Goal: Participate in discussion: Engage in conversation with other users on a specific topic

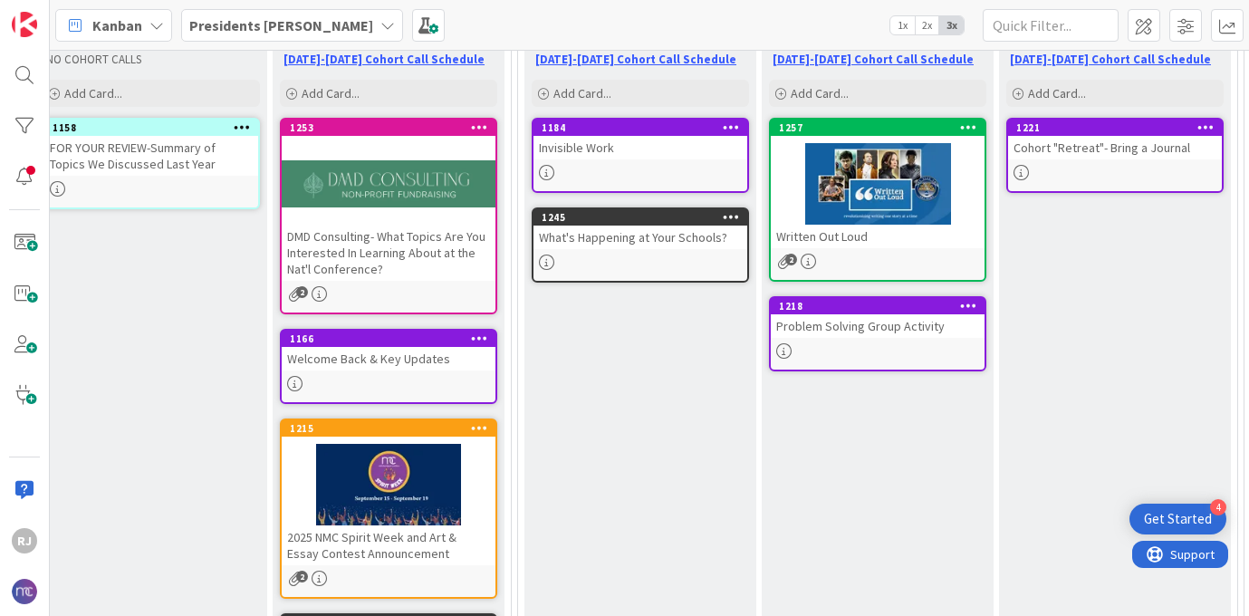
scroll to position [245, 280]
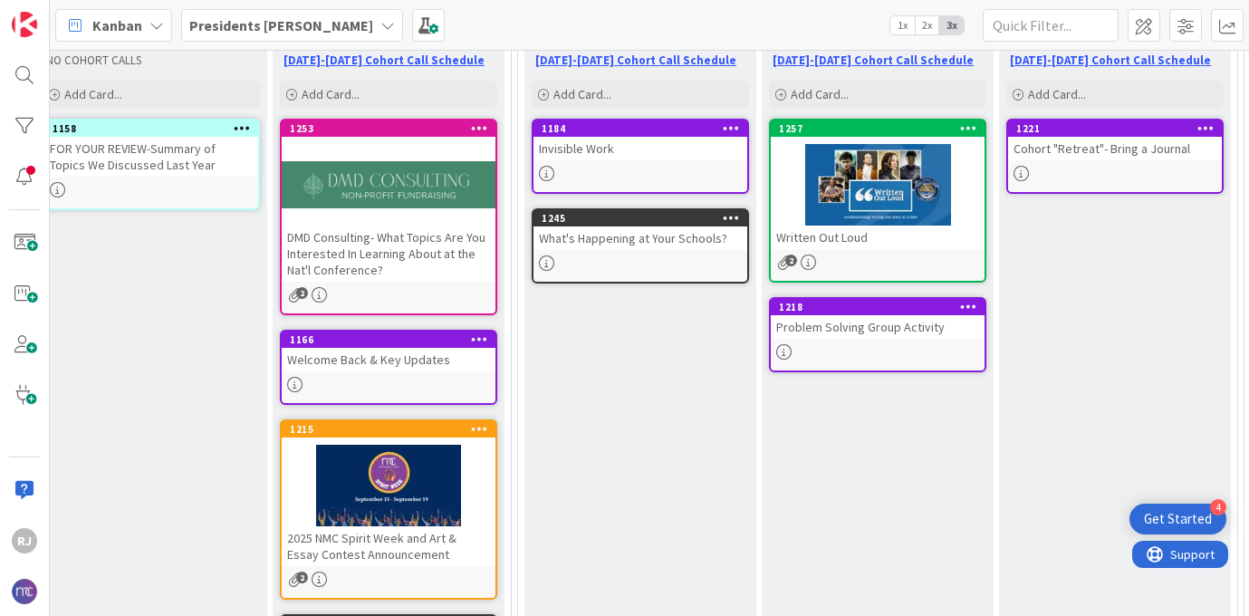
click at [423, 365] on div "Welcome Back & Key Updates" at bounding box center [389, 360] width 214 height 24
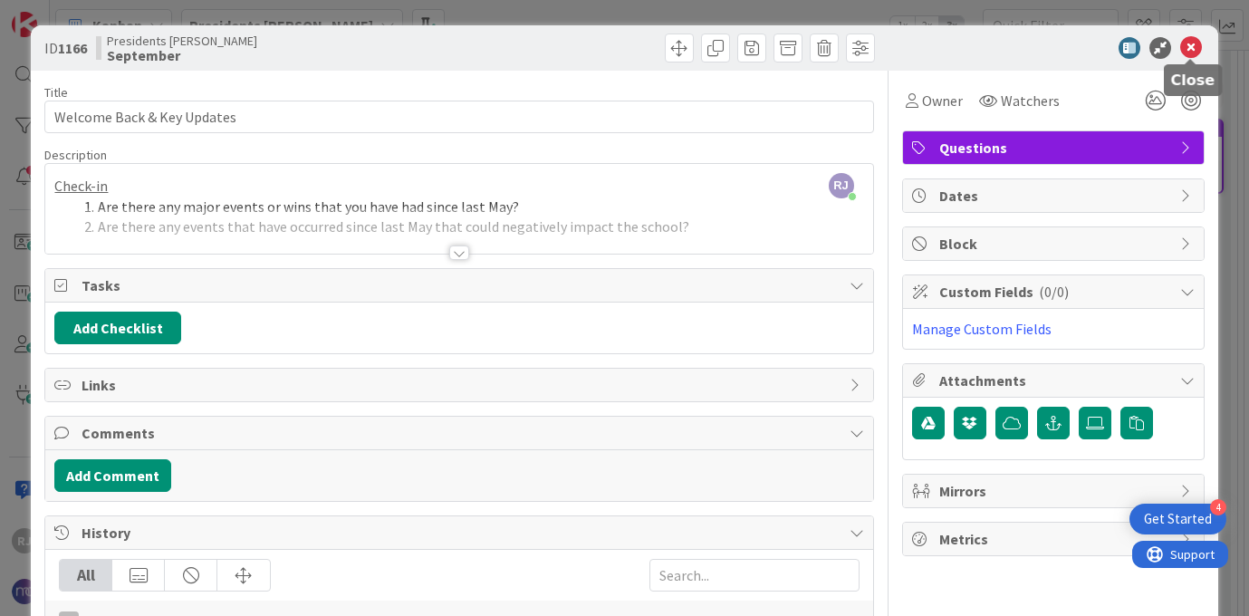
click at [1194, 50] on icon at bounding box center [1191, 48] width 22 height 22
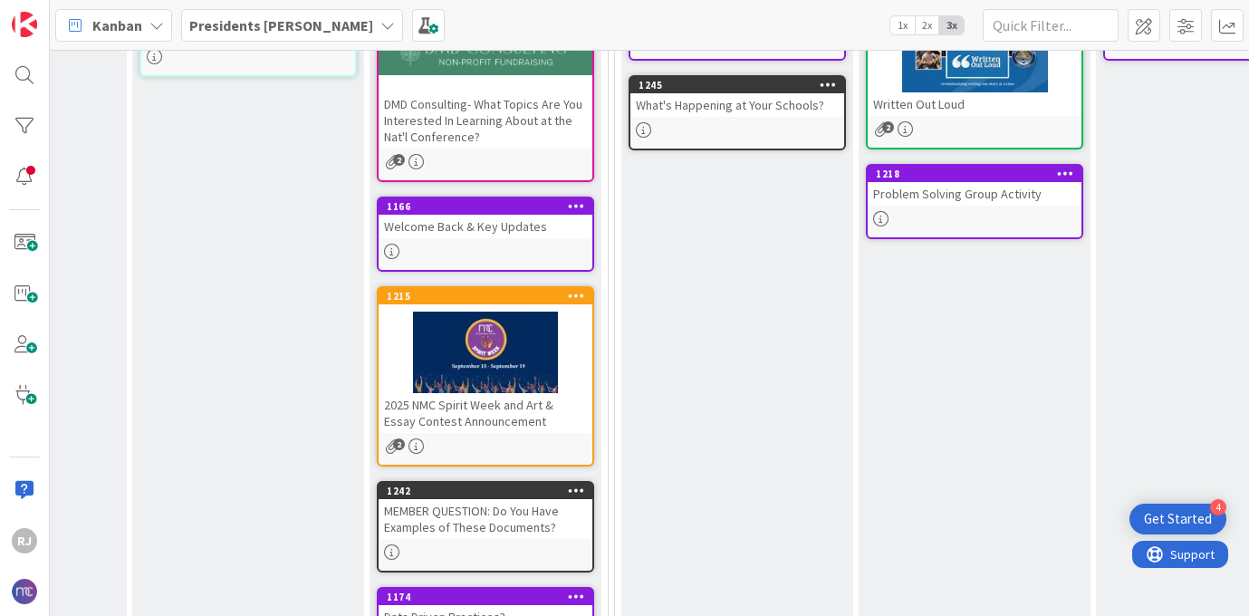
scroll to position [380, 183]
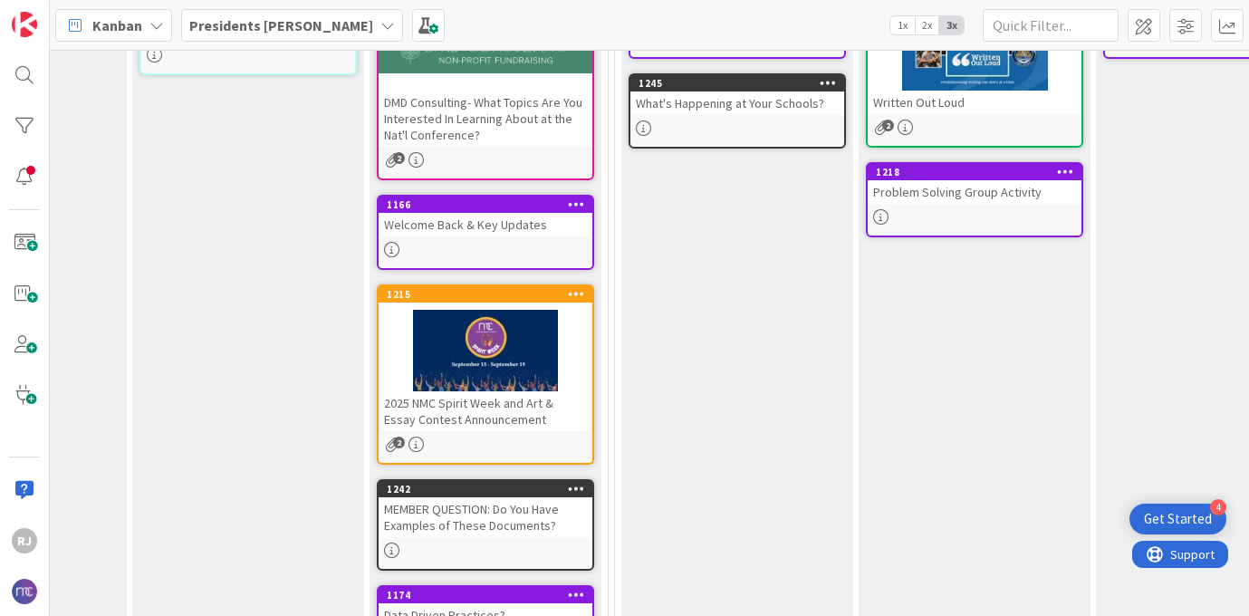
click at [514, 230] on div "Welcome Back & Key Updates" at bounding box center [486, 225] width 214 height 24
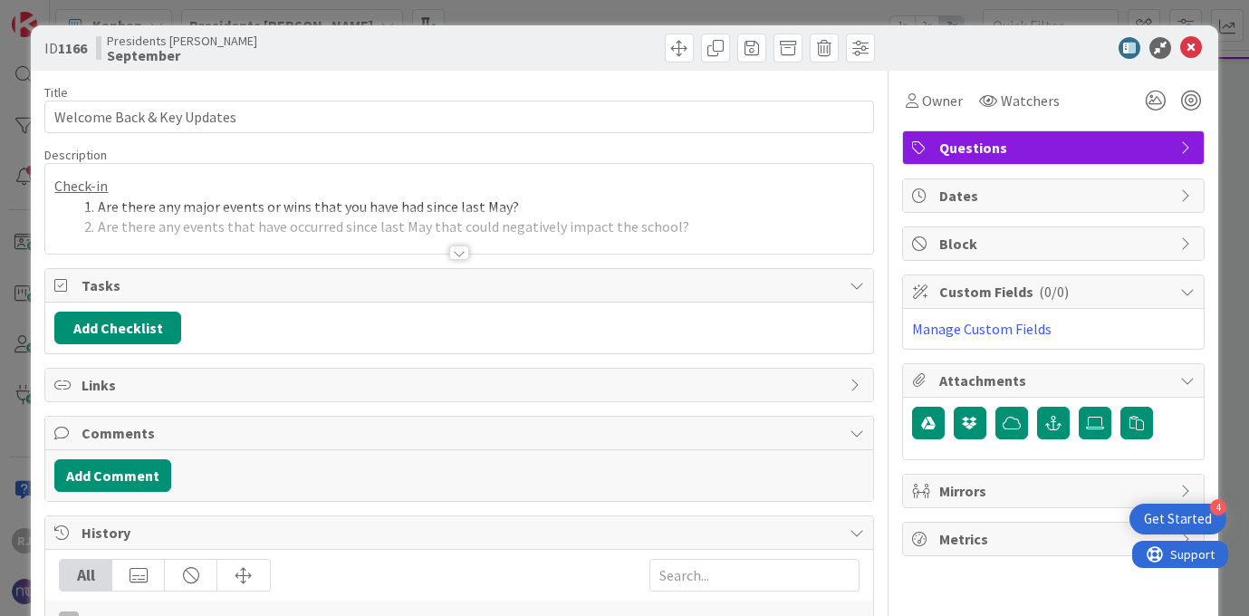
click at [458, 253] on div at bounding box center [459, 252] width 20 height 14
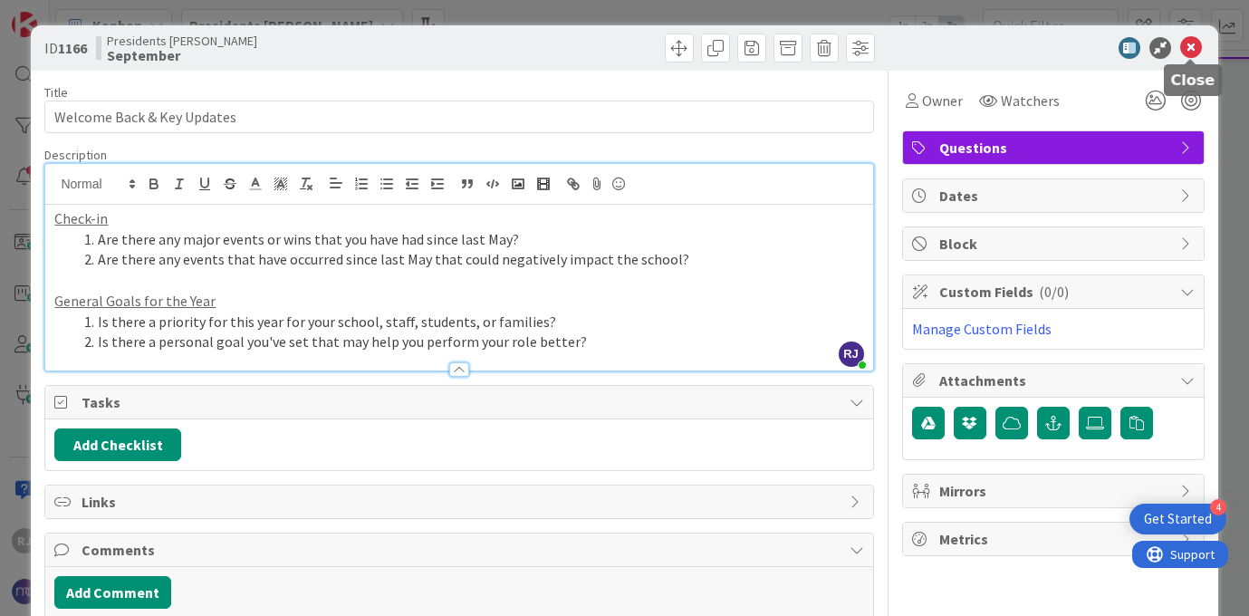
click at [1192, 47] on icon at bounding box center [1191, 48] width 22 height 22
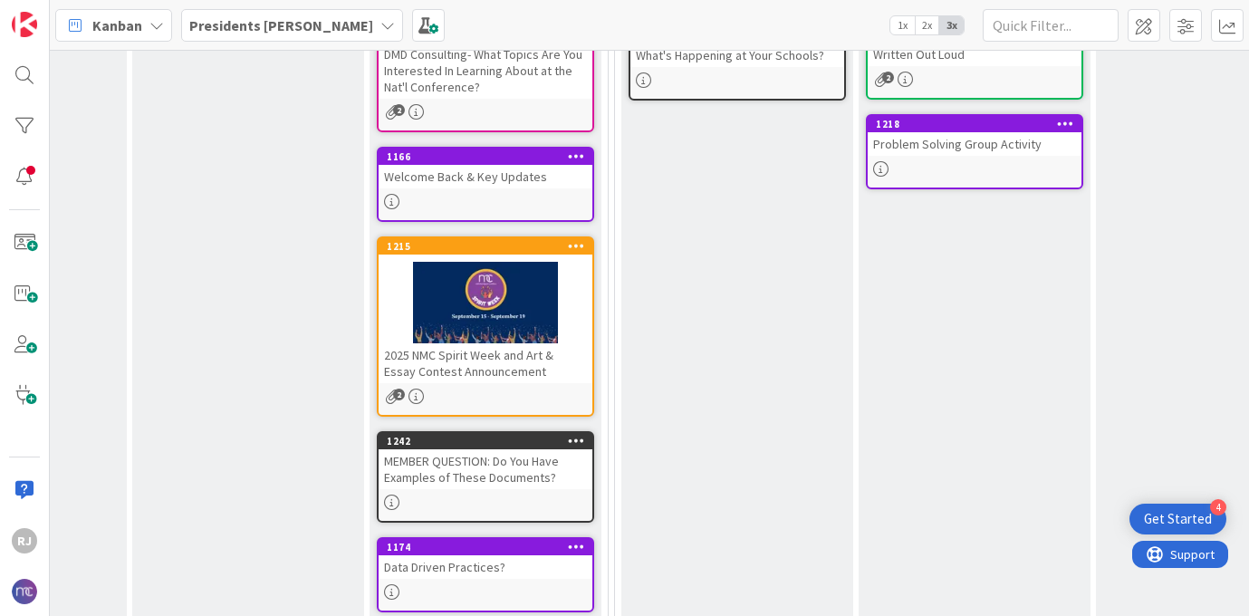
scroll to position [427, 183]
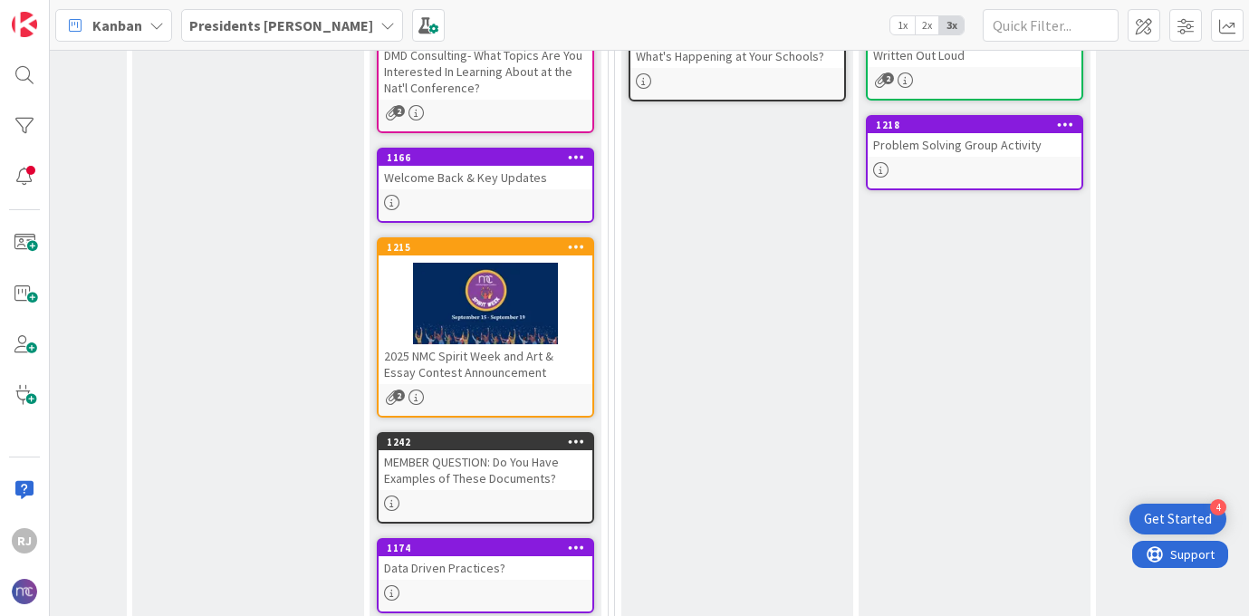
click at [518, 187] on div "Welcome Back & Key Updates" at bounding box center [486, 178] width 214 height 24
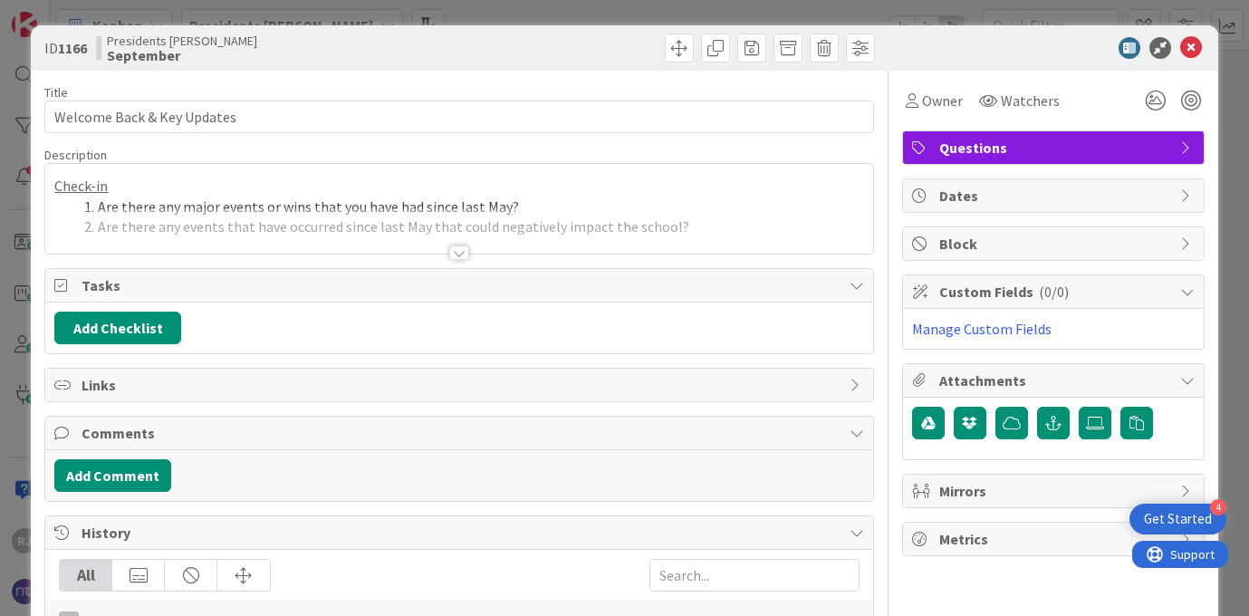
click at [465, 244] on div at bounding box center [458, 230] width 827 height 46
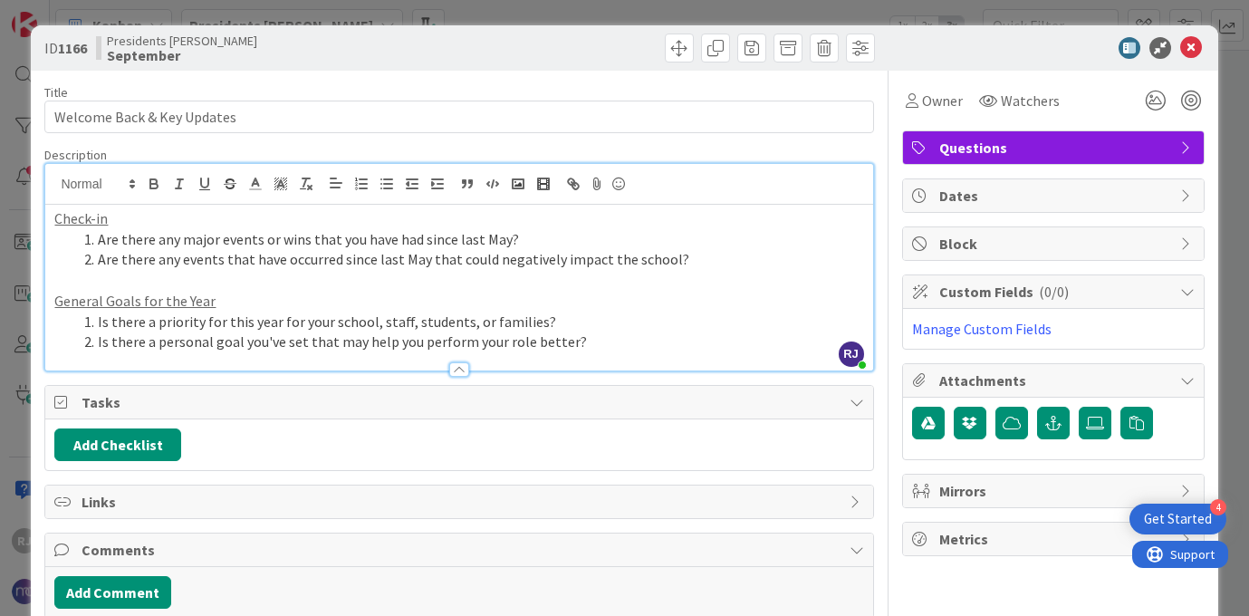
drag, startPoint x: 946, startPoint y: 50, endPoint x: 951, endPoint y: 21, distance: 29.5
click at [951, 21] on div "ID 1166 Presidents [PERSON_NAME] September Title 26 / 128 Welcome Back & Key Up…" at bounding box center [624, 308] width 1249 height 616
click at [1194, 43] on icon at bounding box center [1191, 48] width 22 height 22
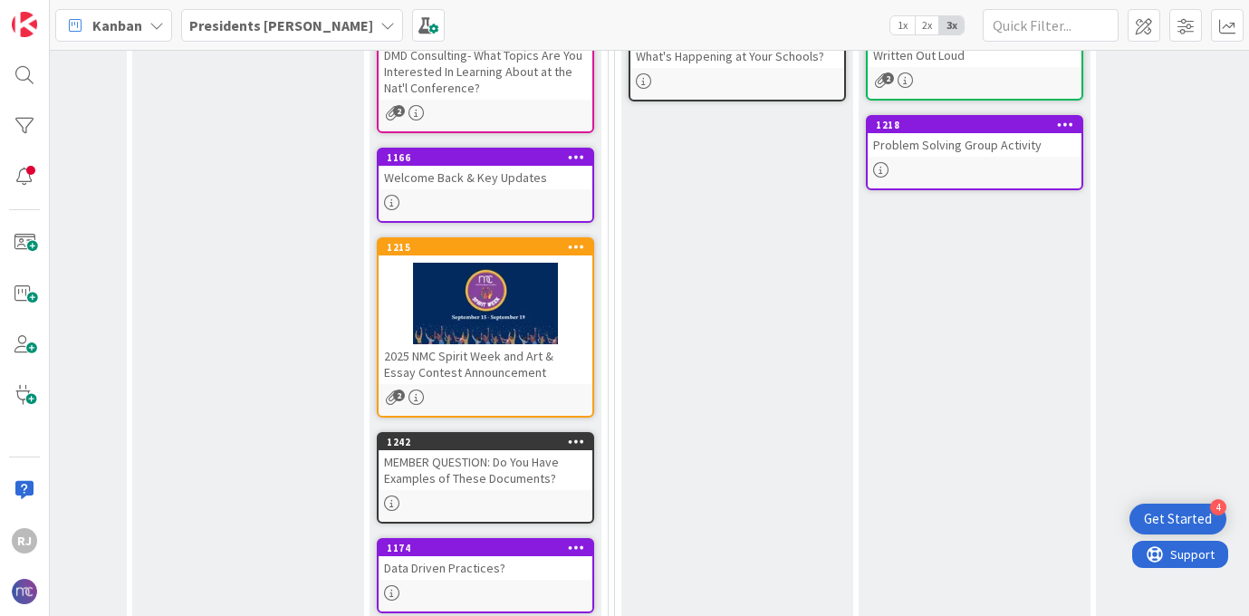
click at [526, 311] on div at bounding box center [486, 304] width 214 height 82
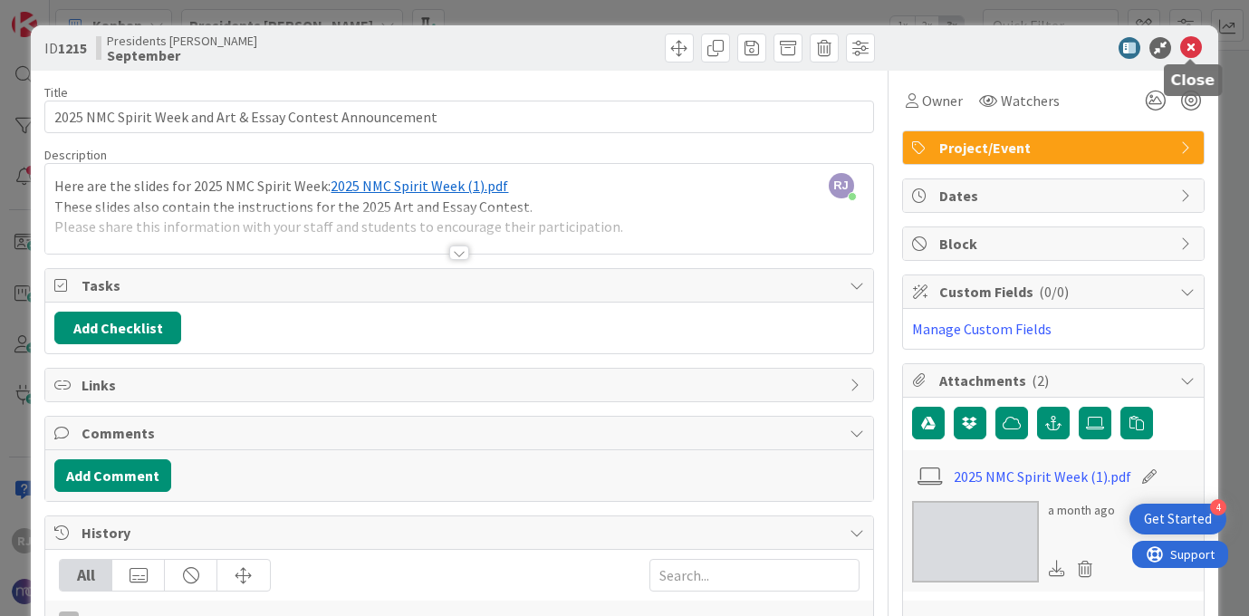
click at [1187, 51] on icon at bounding box center [1191, 48] width 22 height 22
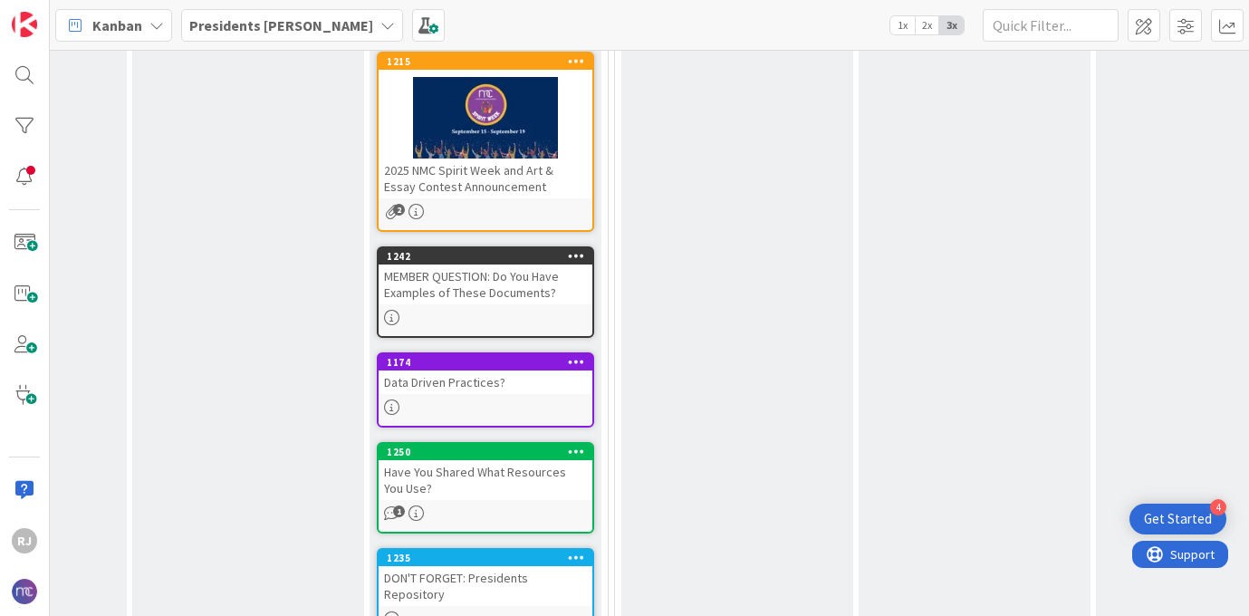
scroll to position [634, 183]
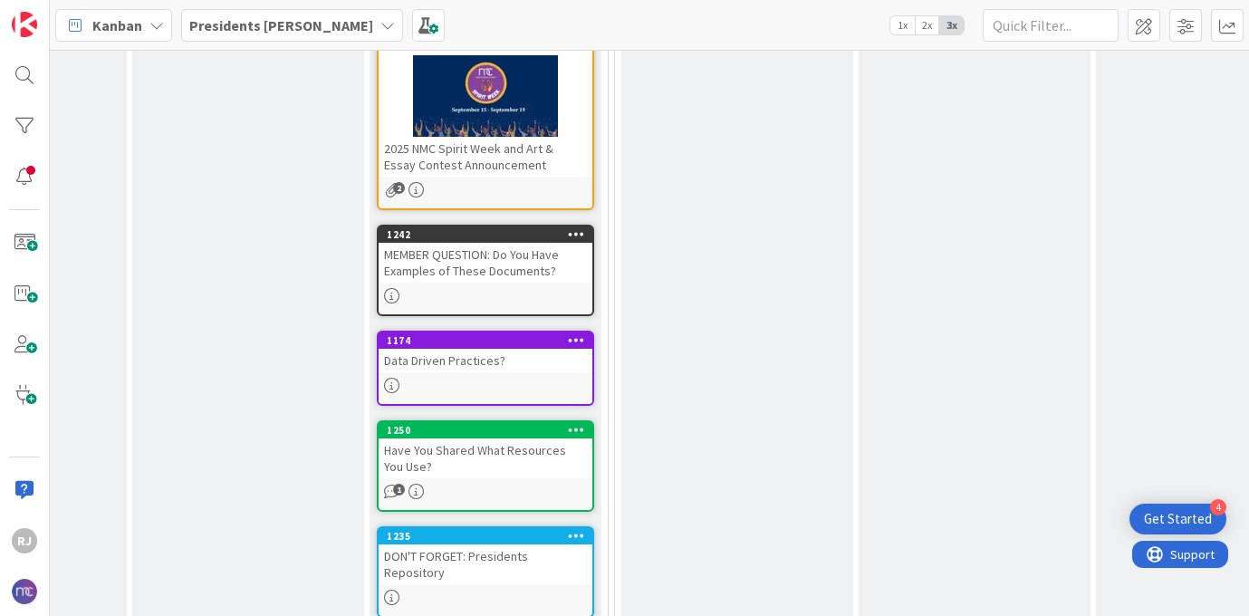
click at [486, 267] on div "MEMBER QUESTION: Do You Have Examples of These Documents?" at bounding box center [486, 263] width 214 height 40
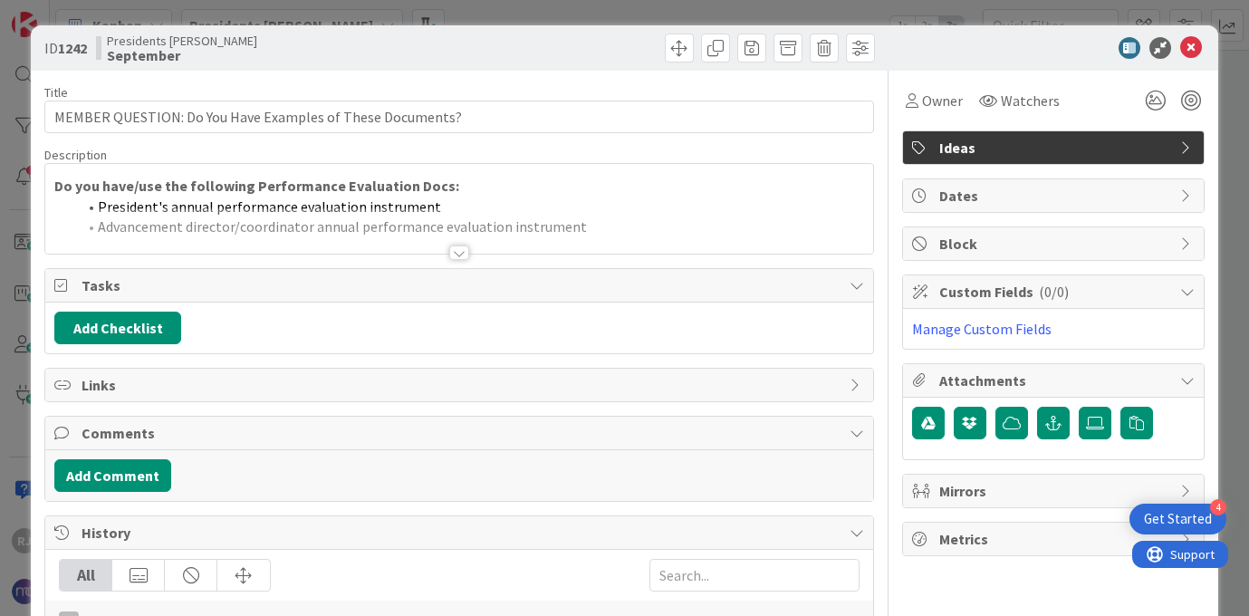
click at [457, 253] on div at bounding box center [459, 252] width 20 height 14
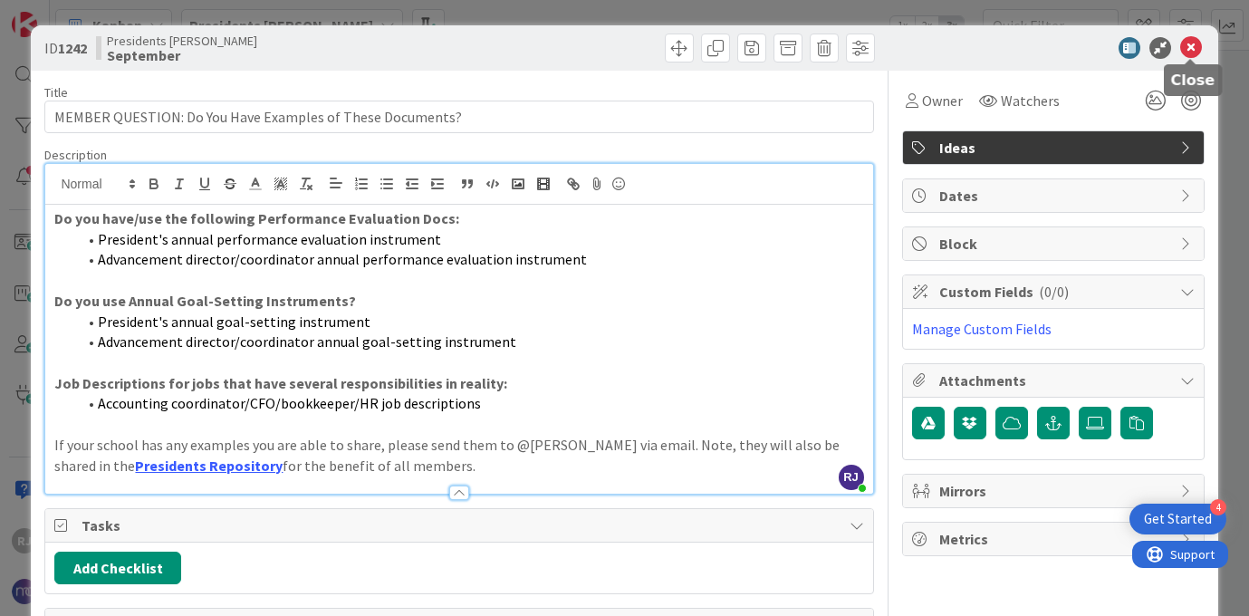
click at [1197, 50] on icon at bounding box center [1191, 48] width 22 height 22
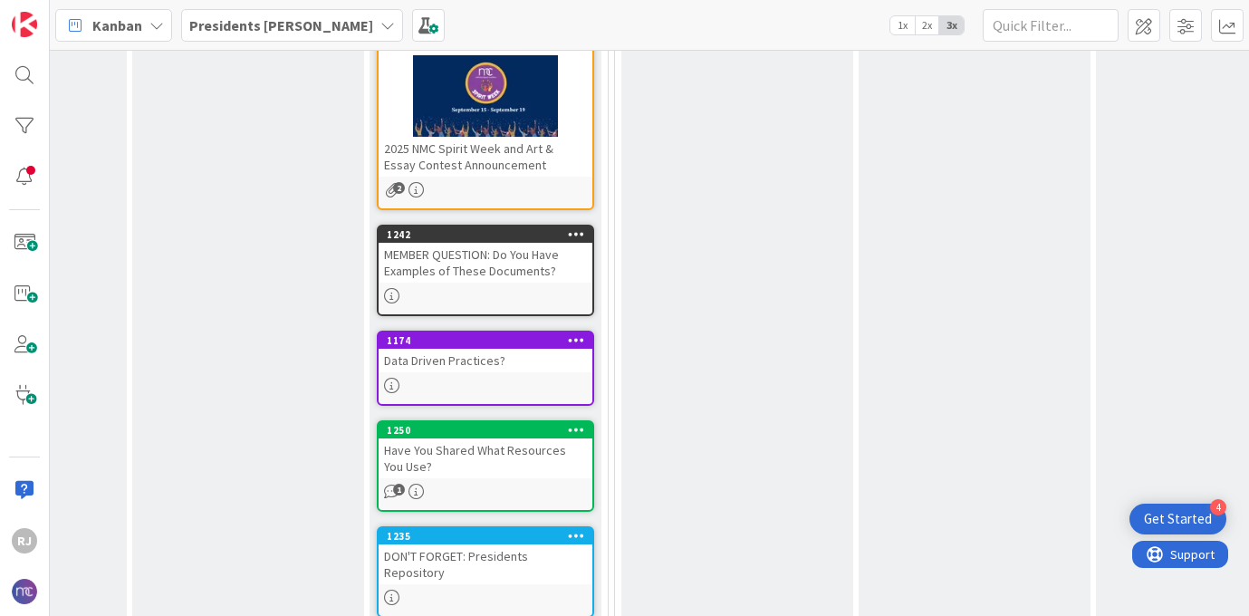
click at [511, 466] on div "Have You Shared What Resources You Use?" at bounding box center [486, 458] width 214 height 40
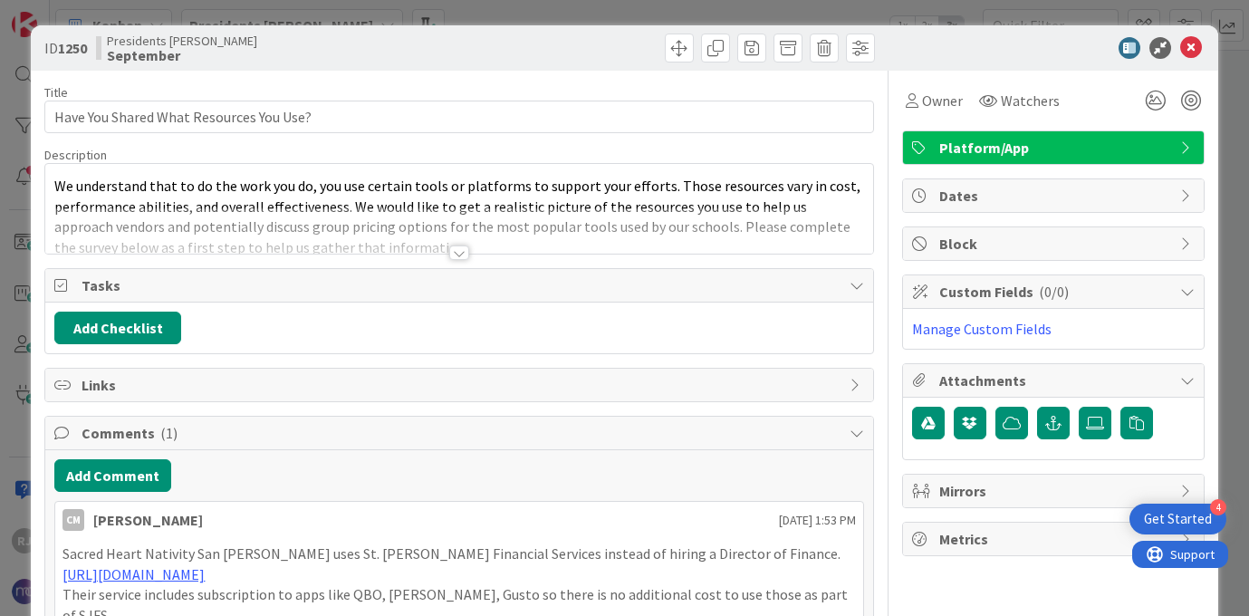
click at [511, 466] on div "Add Comment" at bounding box center [458, 475] width 809 height 33
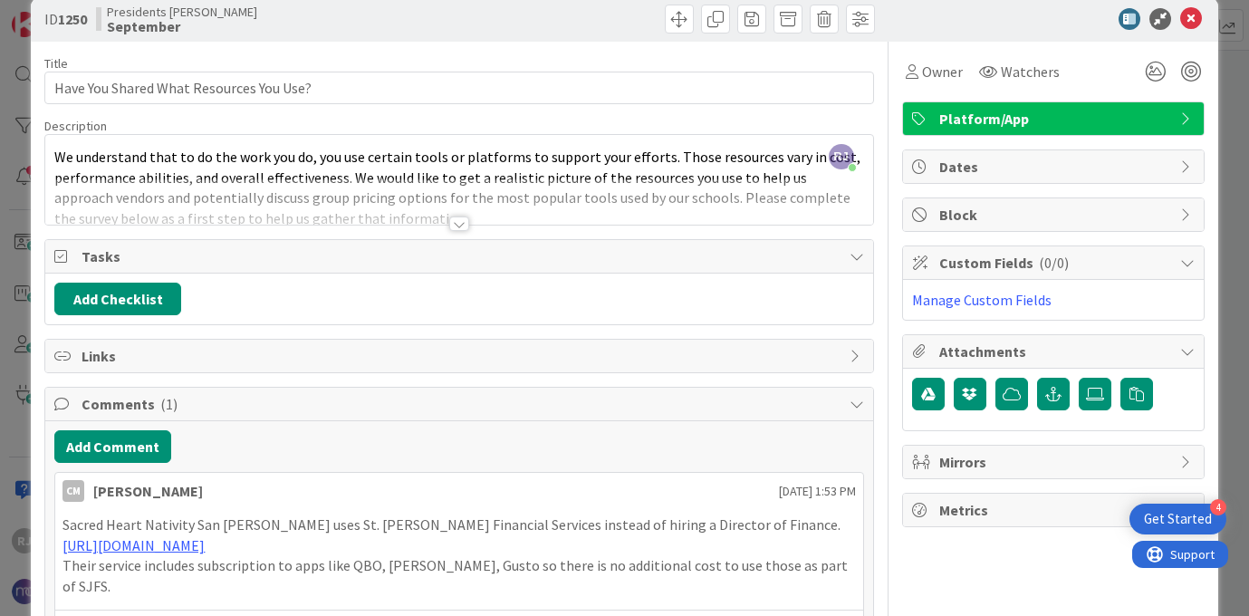
scroll to position [21, 0]
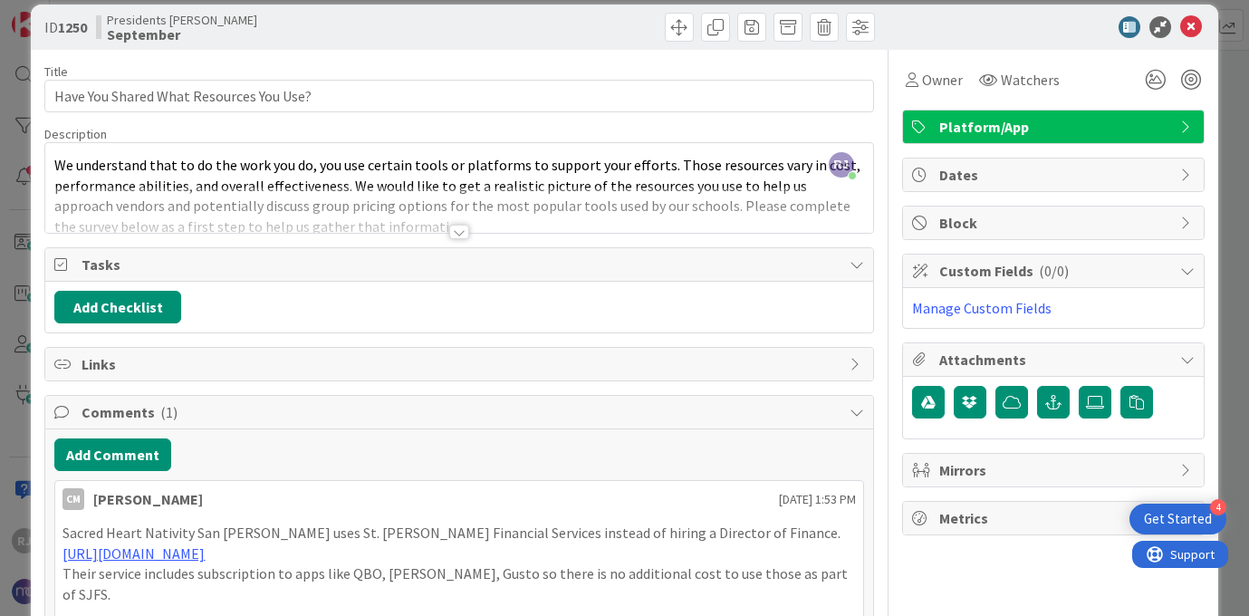
click at [466, 228] on div at bounding box center [459, 232] width 20 height 14
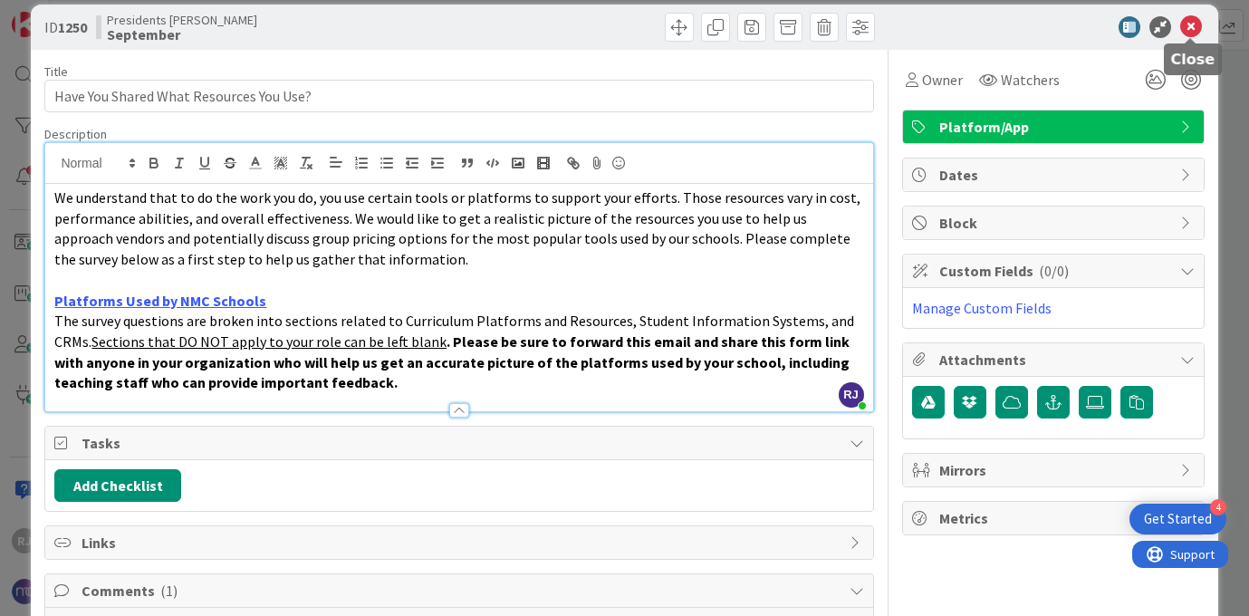
click at [1196, 31] on icon at bounding box center [1191, 27] width 22 height 22
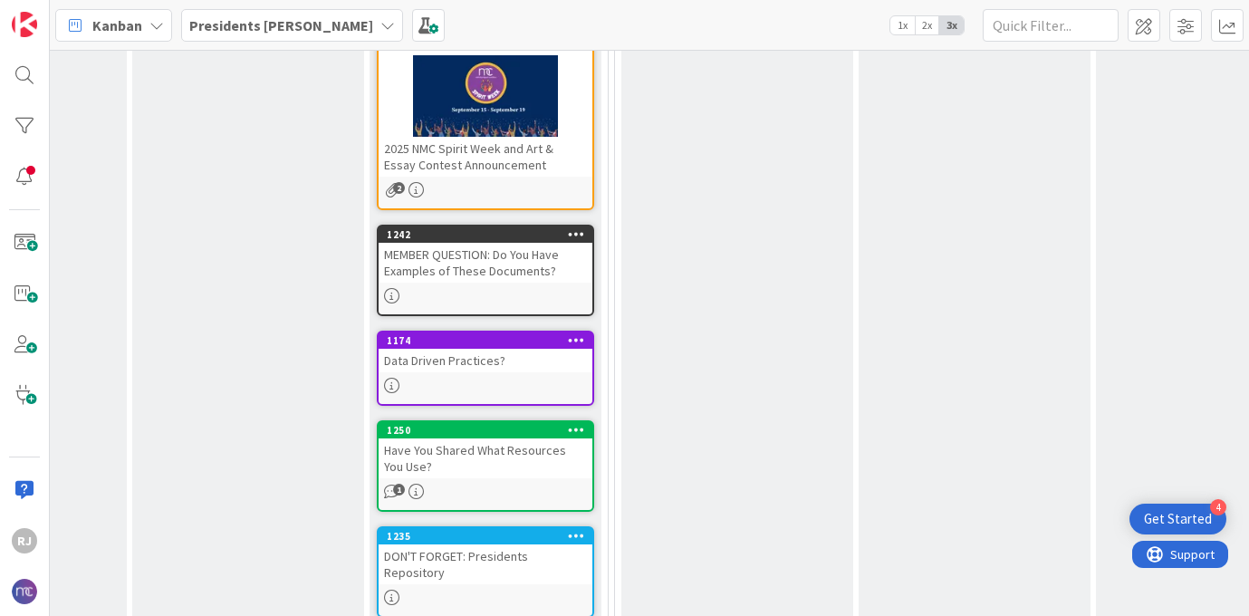
scroll to position [635, 183]
